Goal: Navigation & Orientation: Find specific page/section

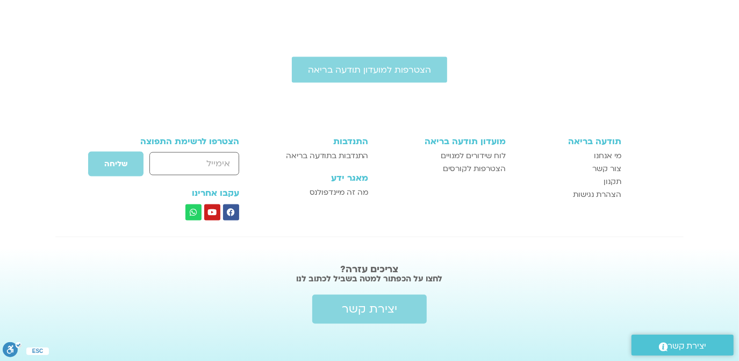
scroll to position [982, 0]
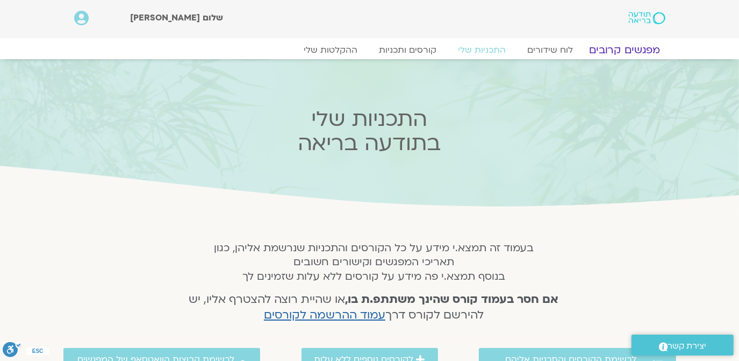
click at [613, 46] on link "מפגשים קרובים" at bounding box center [624, 50] width 97 height 13
click at [622, 45] on link "מפגשים קרובים" at bounding box center [624, 50] width 97 height 13
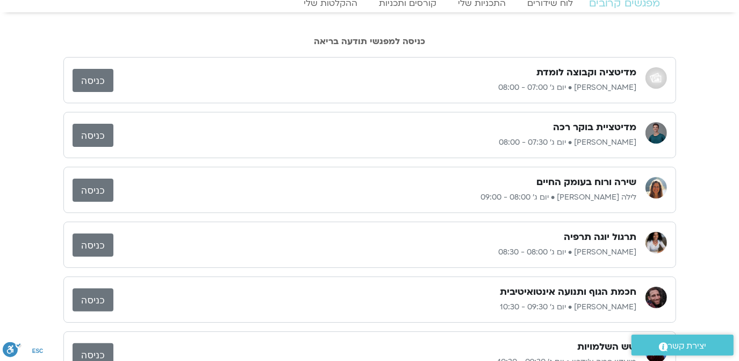
scroll to position [65, 0]
